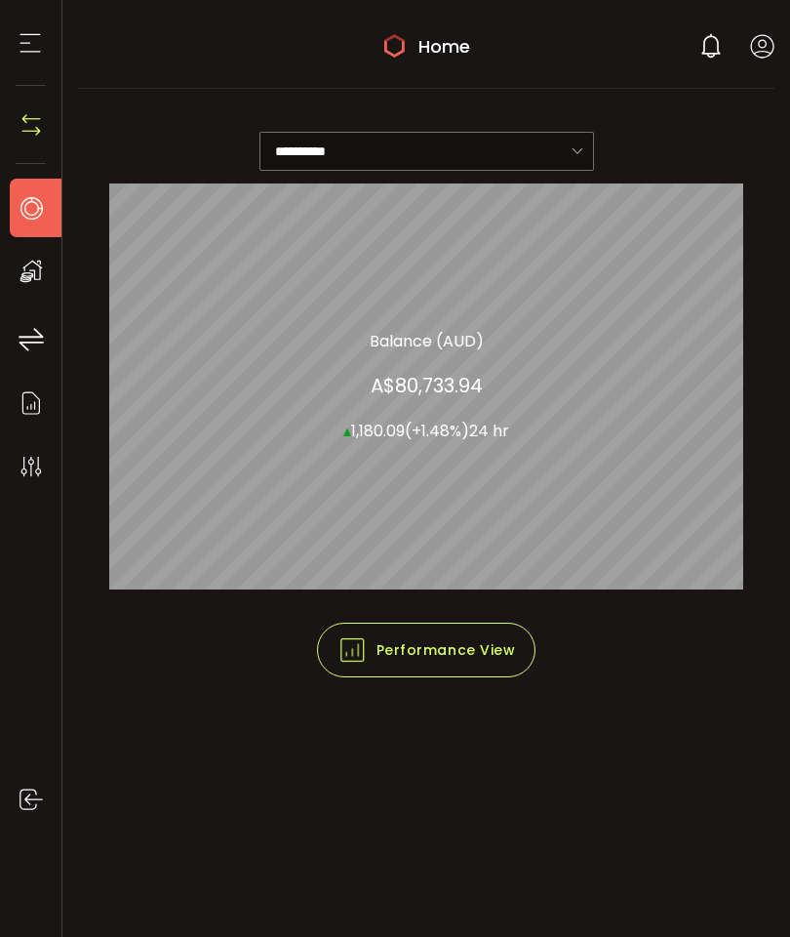
click at [469, 657] on span "Performance View" at bounding box center [427, 649] width 179 height 29
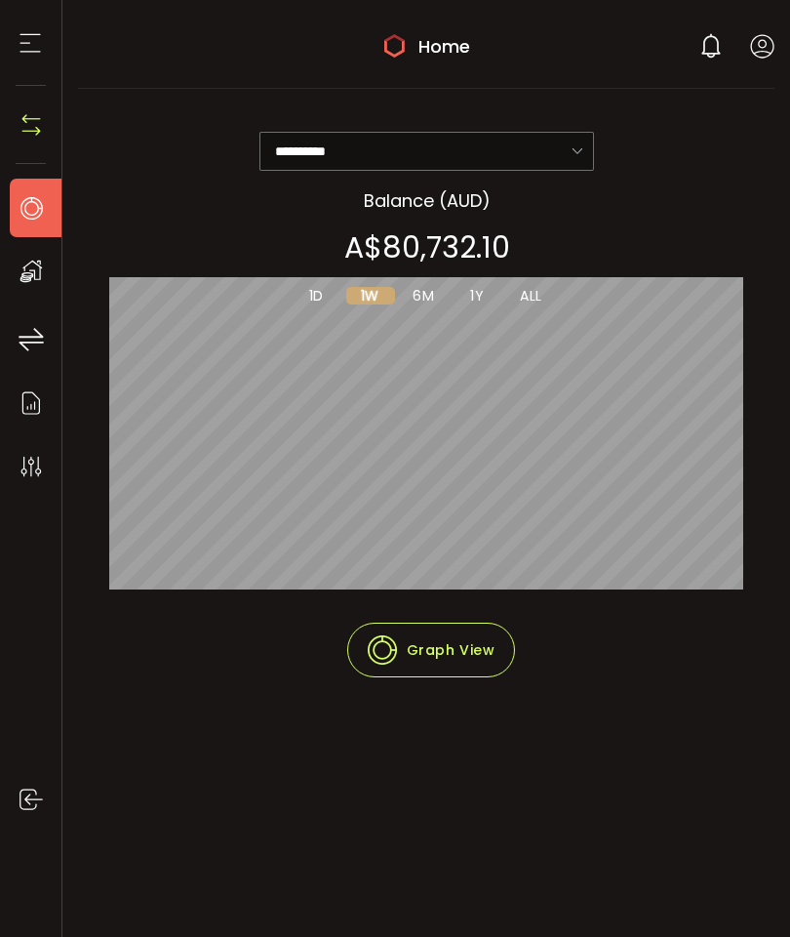
click at [43, 271] on icon at bounding box center [31, 271] width 29 height 29
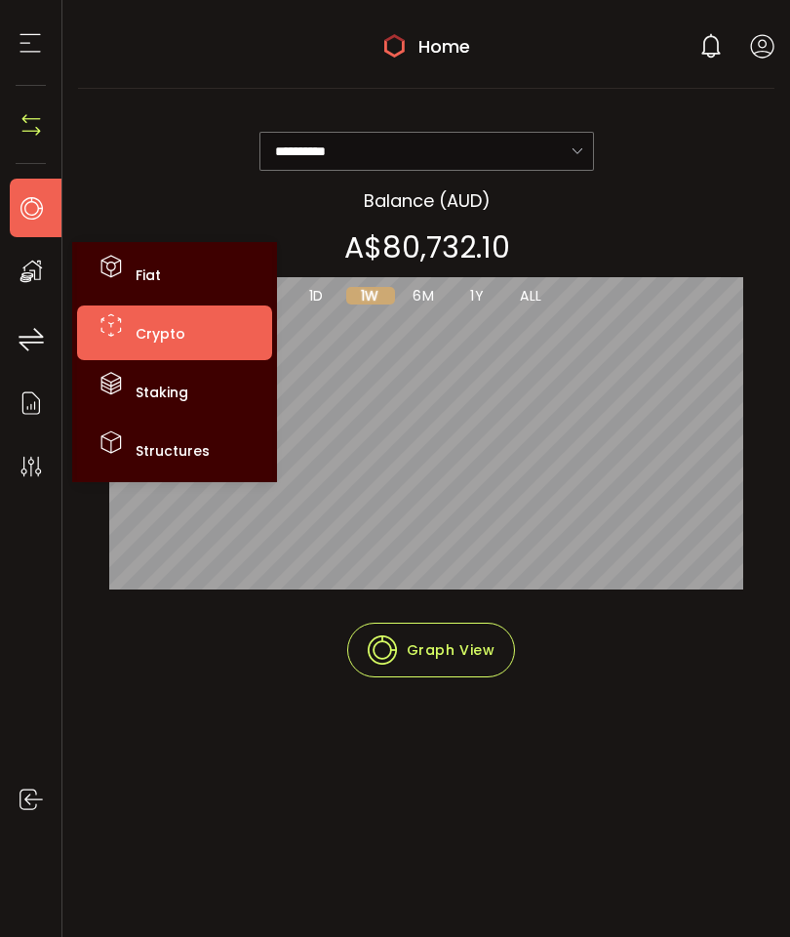
click at [185, 339] on li "Crypto" at bounding box center [174, 332] width 195 height 55
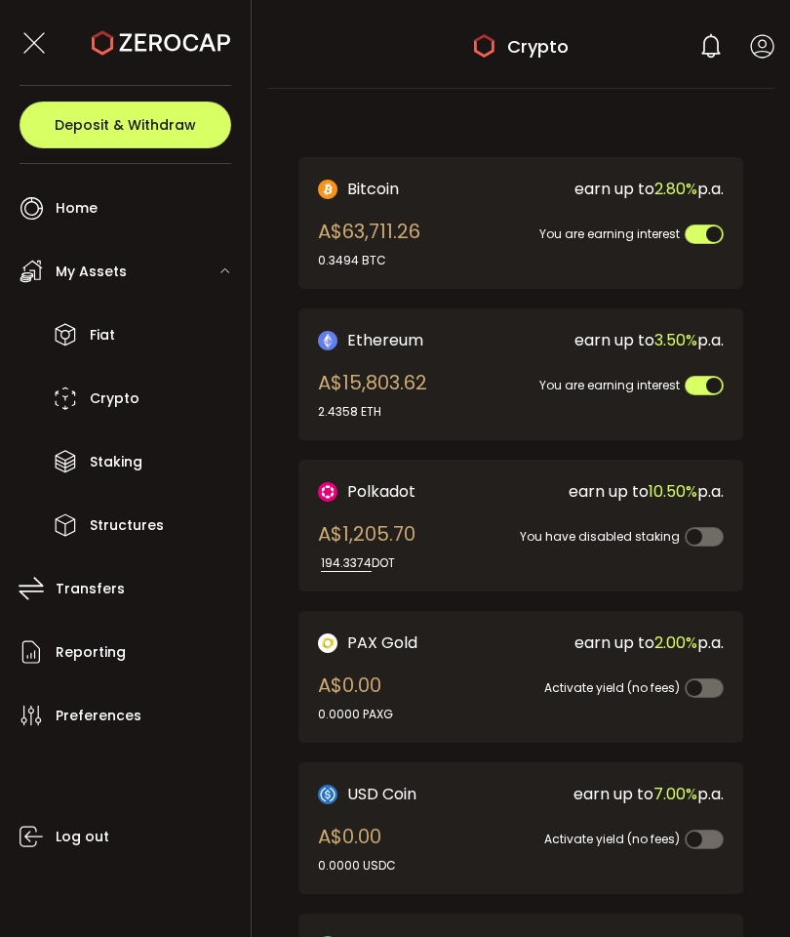
click at [547, 225] on span "You are earning interest" at bounding box center [609, 233] width 140 height 17
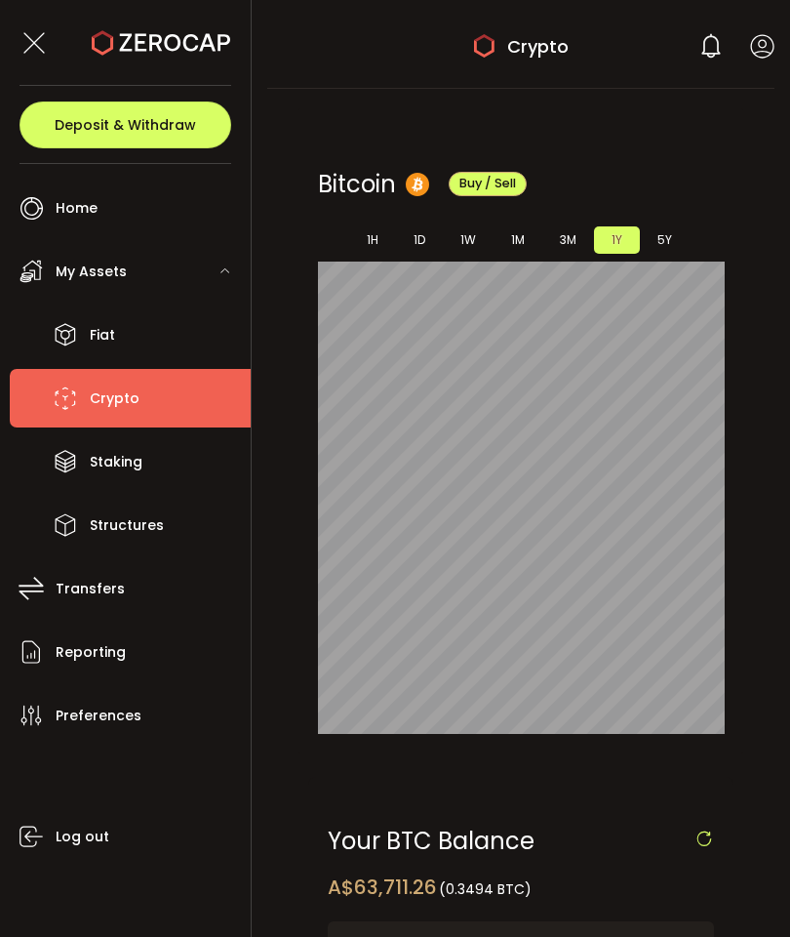
click at [113, 400] on span "Crypto" at bounding box center [115, 398] width 50 height 28
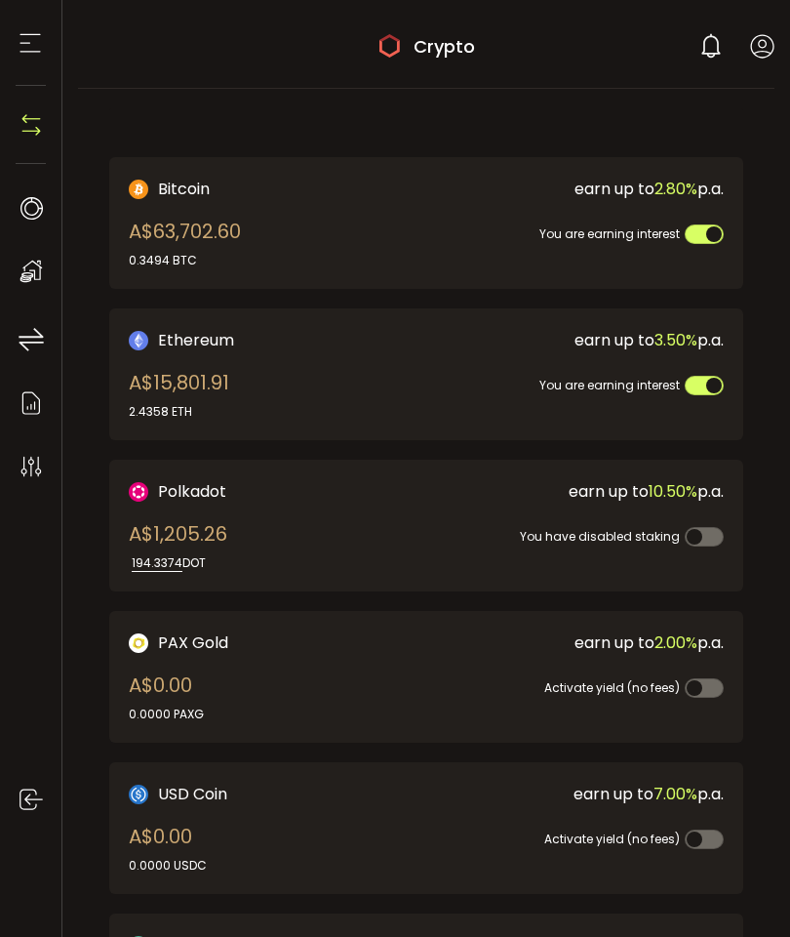
click at [780, 33] on header "PDF is being processed and will download to your computer CRYPTO Buy Power A$0.…" at bounding box center [426, 44] width 728 height 89
click at [773, 38] on icon at bounding box center [762, 46] width 24 height 24
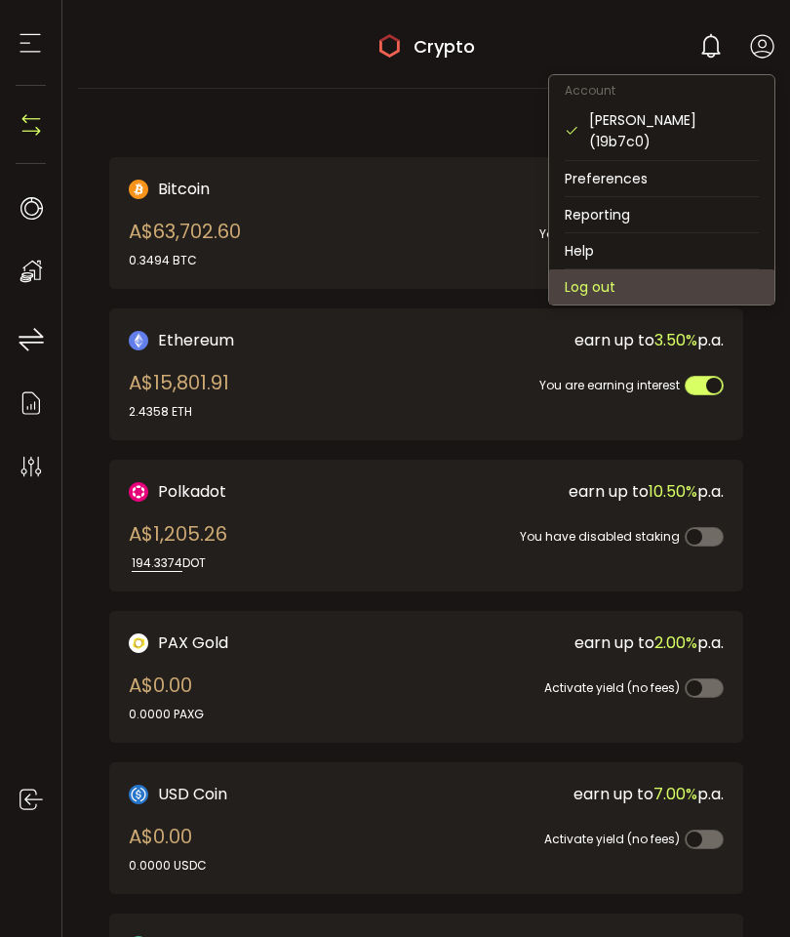
click at [617, 269] on li "Log out" at bounding box center [661, 286] width 225 height 35
